Goal: Information Seeking & Learning: Learn about a topic

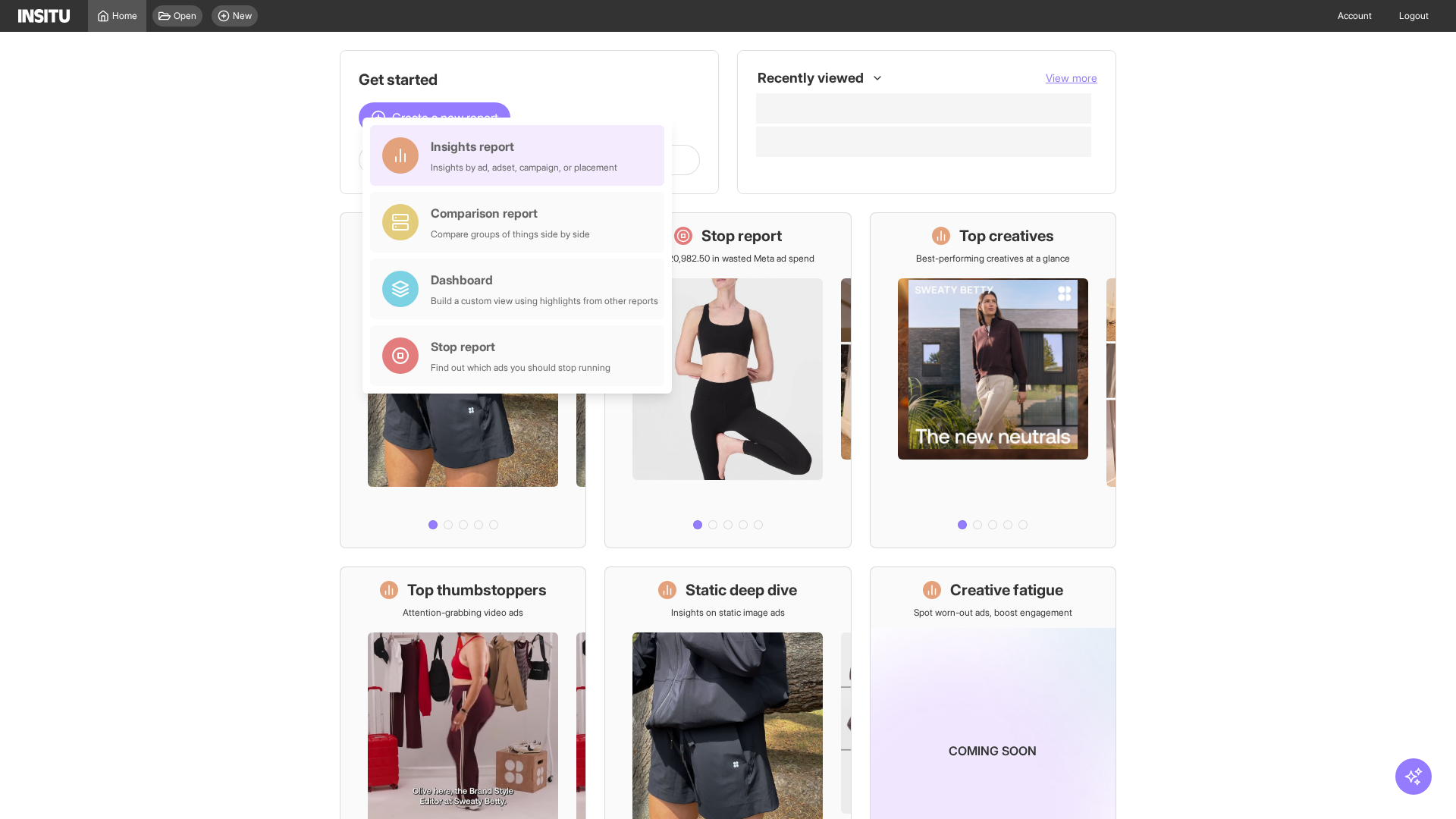
click at [521, 155] on div "Insights report Insights by ad, adset, campaign, or placement" at bounding box center [524, 156] width 187 height 37
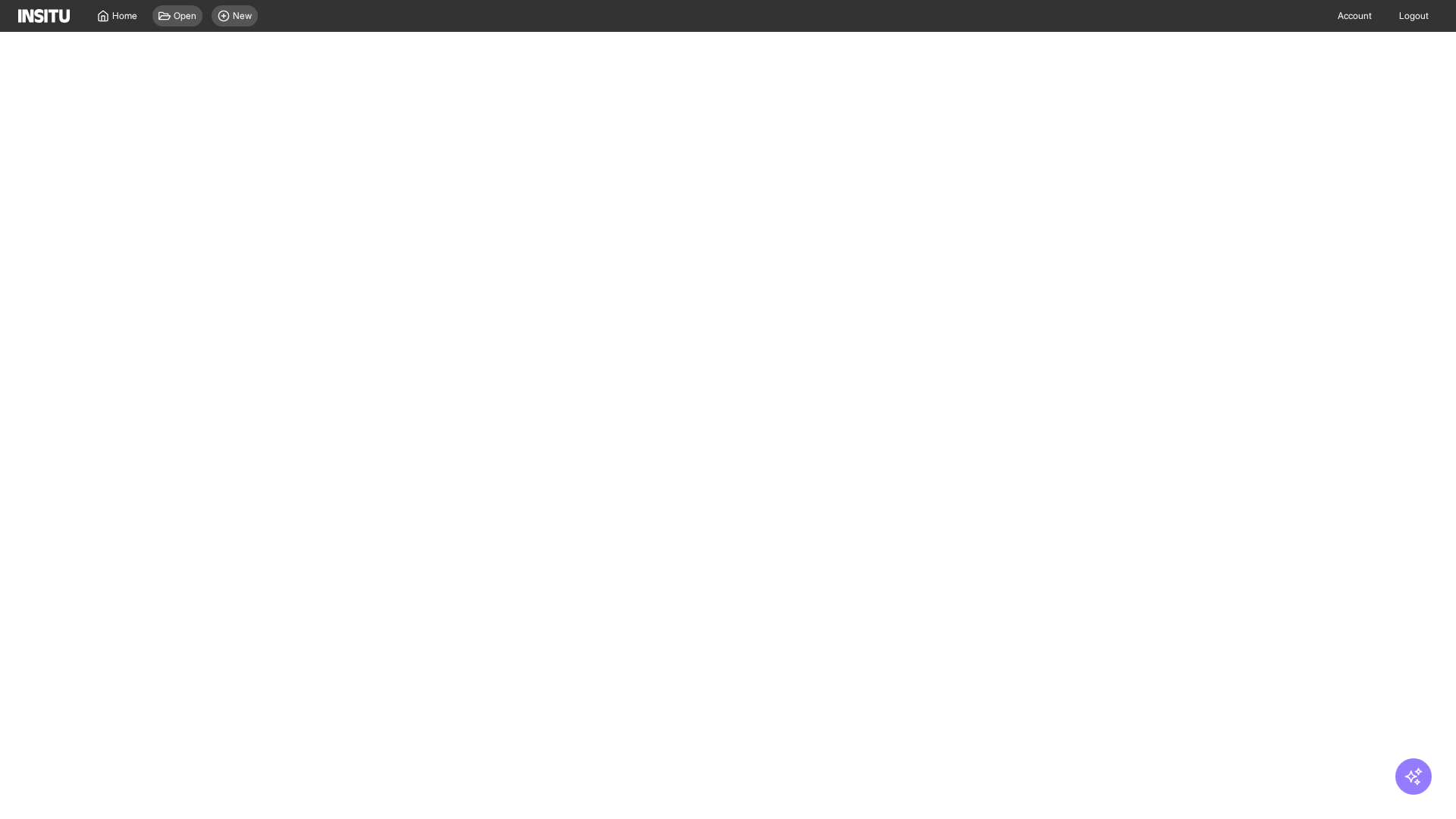
select select "**"
